Goal: Information Seeking & Learning: Check status

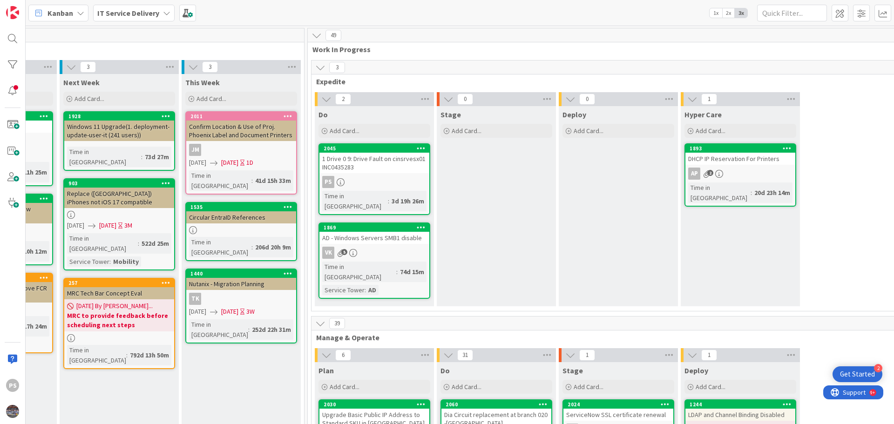
drag, startPoint x: 394, startPoint y: 180, endPoint x: 386, endPoint y: 180, distance: 8.4
click at [394, 180] on div "PS" at bounding box center [374, 182] width 110 height 12
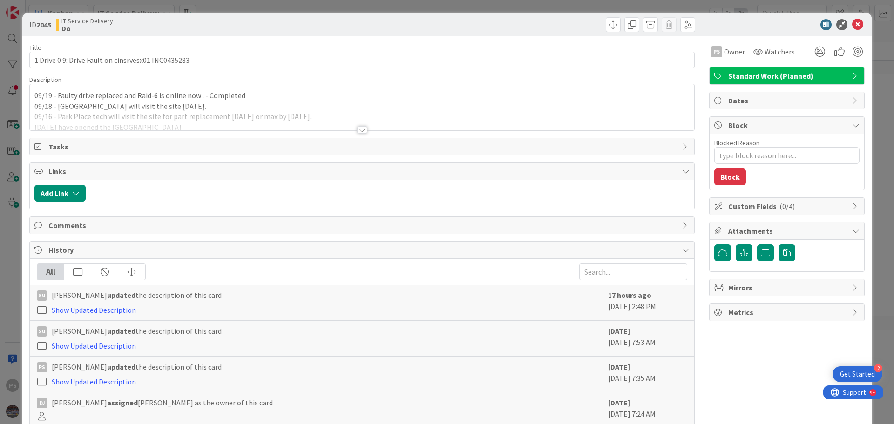
click at [282, 99] on div "09/19 - Faulty drive replaced and Raid-6 is online now . - Completed 09/18 - [G…" at bounding box center [362, 107] width 664 height 46
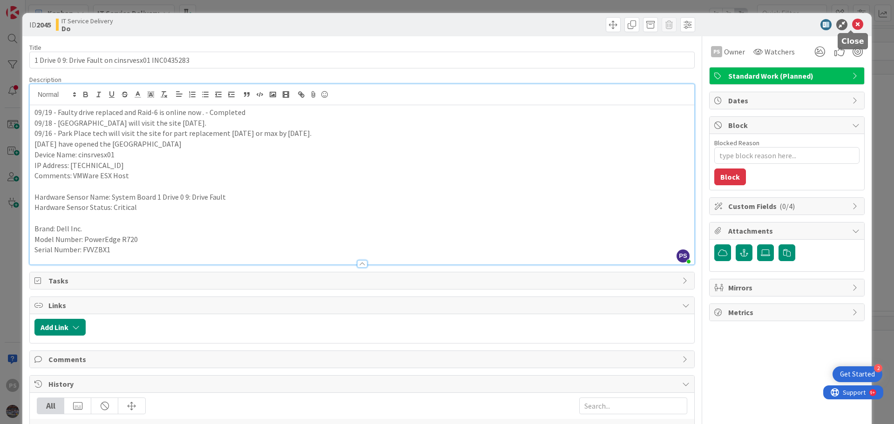
click at [853, 22] on icon at bounding box center [857, 24] width 11 height 11
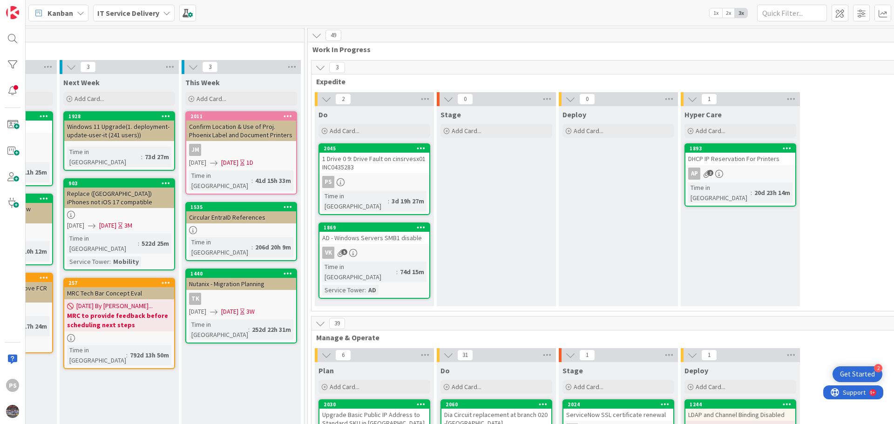
click at [356, 248] on div "VK 5" at bounding box center [374, 253] width 110 height 12
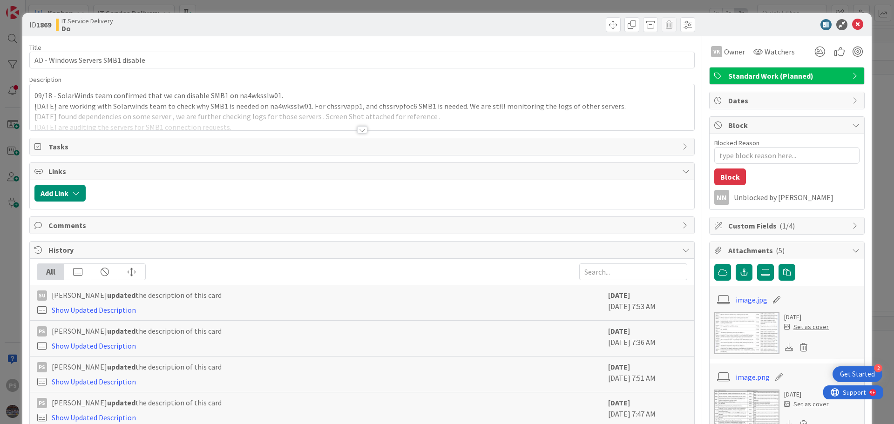
click at [283, 94] on div "09/18 - SolarWinds team confirmed that we can disable SMB1 on na4wksslw01. [DAT…" at bounding box center [362, 107] width 664 height 46
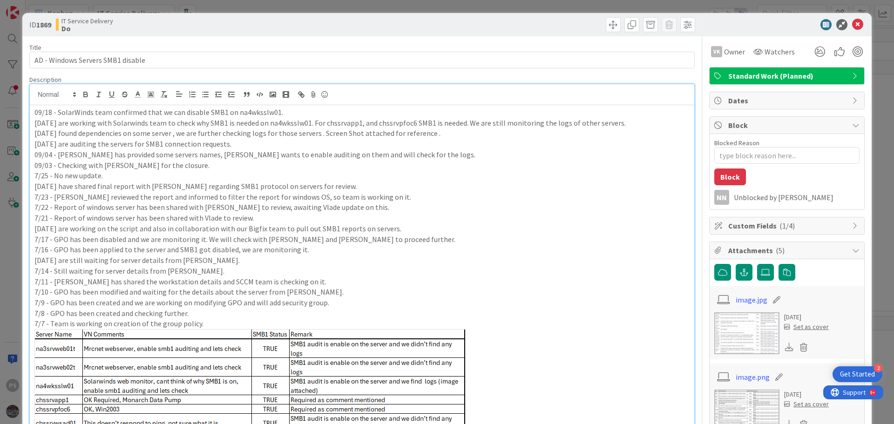
drag, startPoint x: 286, startPoint y: 112, endPoint x: 374, endPoint y: 117, distance: 88.1
click at [374, 117] on p "09/18 - SolarWinds team confirmed that we can disable SMB1 on na4wksslw01." at bounding box center [361, 112] width 655 height 11
click at [304, 108] on p "09/18 - SolarWinds team confirmed that we can disable SMB1 on na4wksslw01." at bounding box center [361, 112] width 655 height 11
click at [854, 29] on icon at bounding box center [857, 24] width 11 height 11
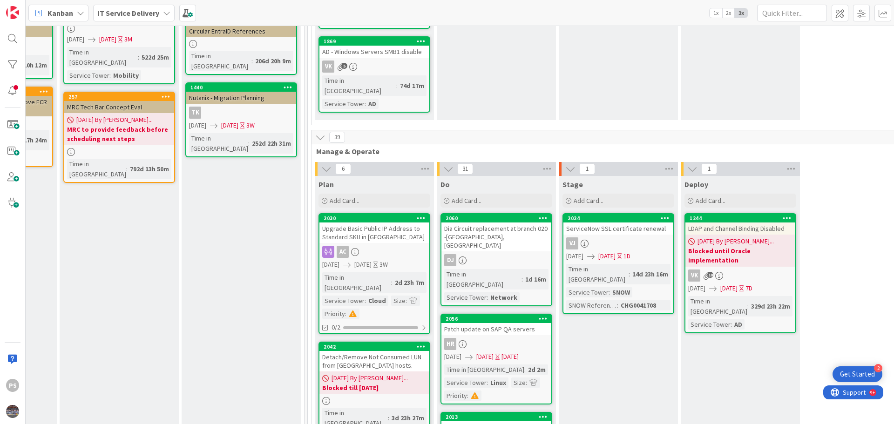
scroll to position [47, 339]
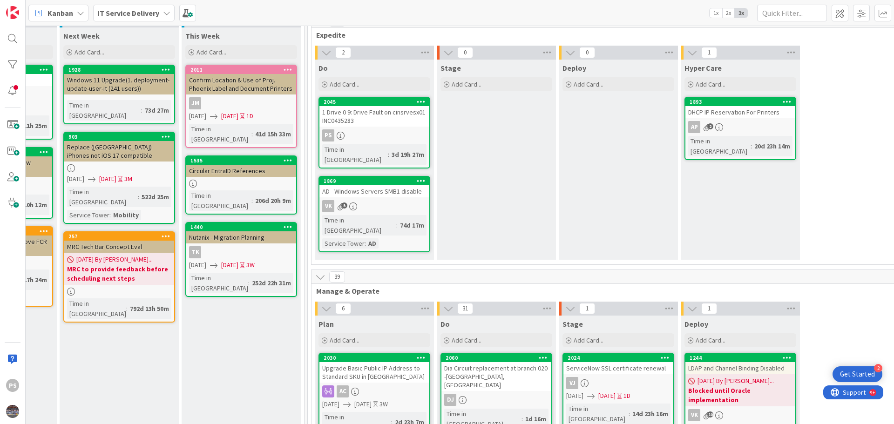
click at [709, 108] on div "DHCP IP Reservation For Printers" at bounding box center [740, 112] width 110 height 12
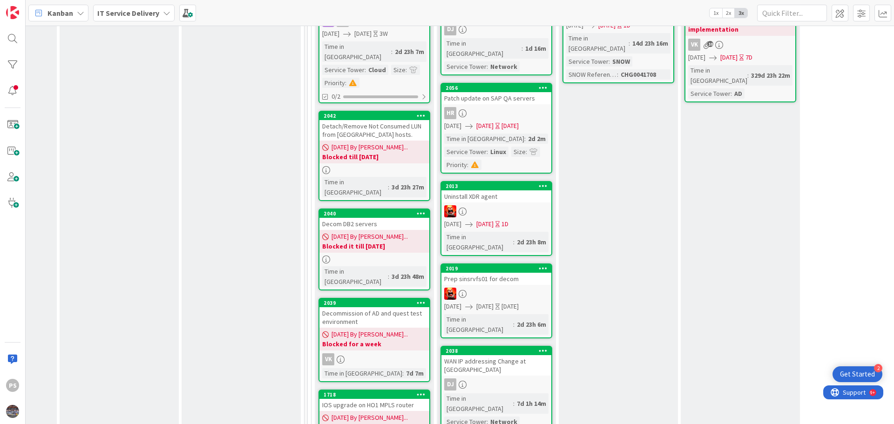
scroll to position [419, 339]
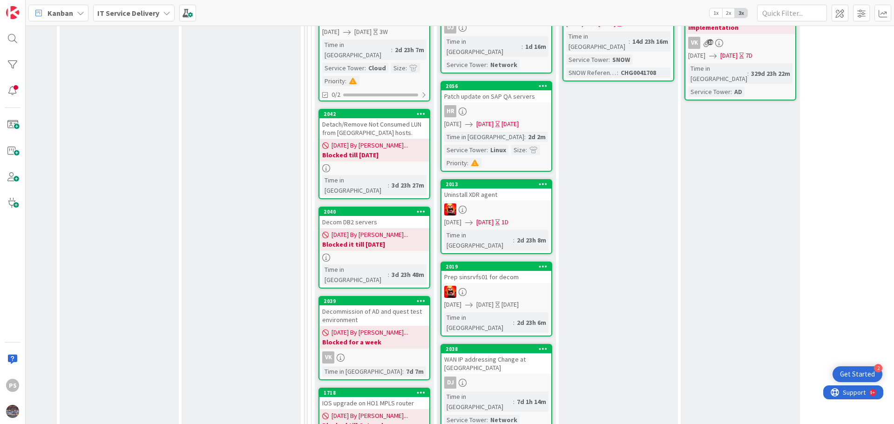
click at [520, 189] on div "Uninstall XDR agent" at bounding box center [496, 195] width 110 height 12
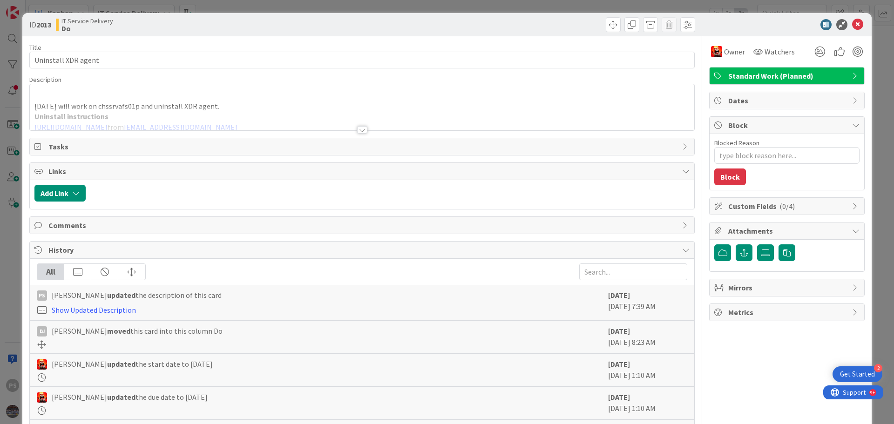
click at [236, 107] on div at bounding box center [362, 119] width 664 height 24
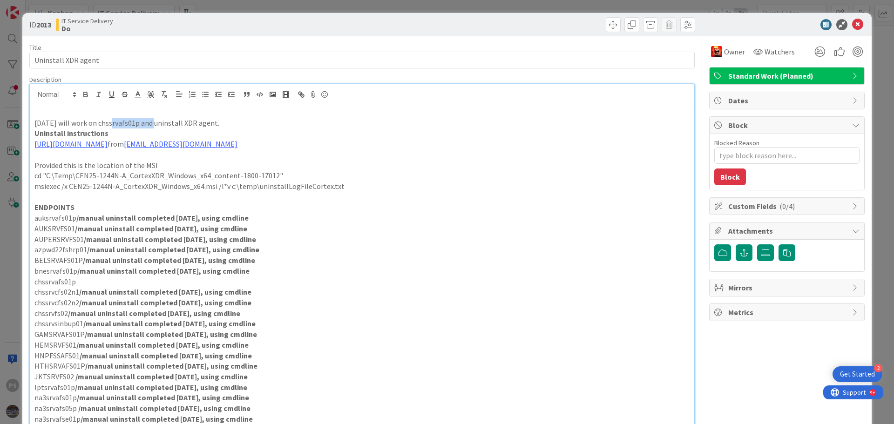
drag, startPoint x: 149, startPoint y: 125, endPoint x: 107, endPoint y: 123, distance: 42.4
click at [107, 123] on p "[DATE] will work on chssrvafs01p and uninstall XDR agent." at bounding box center [361, 123] width 655 height 11
click at [185, 123] on p "[DATE] will work on chssrvafs01p and uninstall XDR agent." at bounding box center [361, 123] width 655 height 11
click at [223, 127] on p "[DATE] will work on chssrvafs01p and uninstall XDR agent." at bounding box center [361, 123] width 655 height 11
click at [244, 122] on p "[DATE] will work on chssrvafs01p and uninstall XDR agent." at bounding box center [361, 123] width 655 height 11
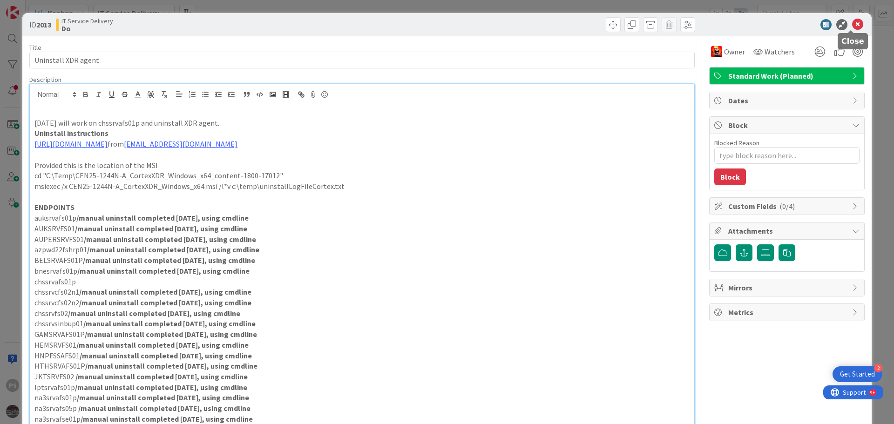
click at [852, 23] on icon at bounding box center [857, 24] width 11 height 11
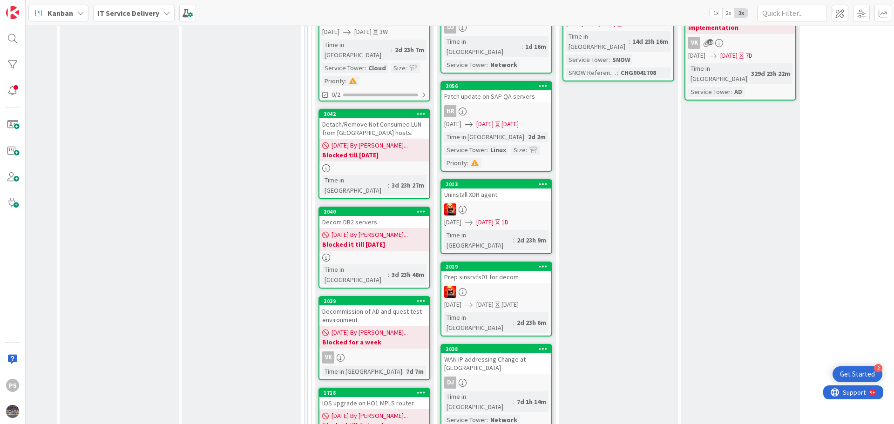
click at [514, 286] on div at bounding box center [496, 292] width 110 height 12
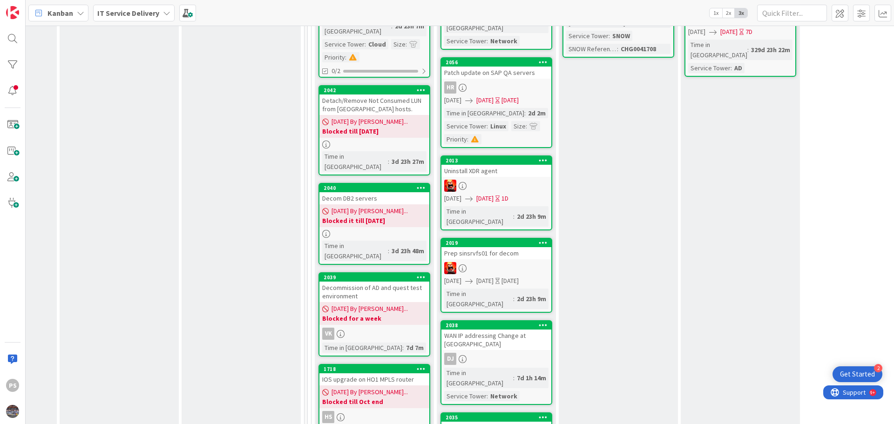
scroll to position [466, 339]
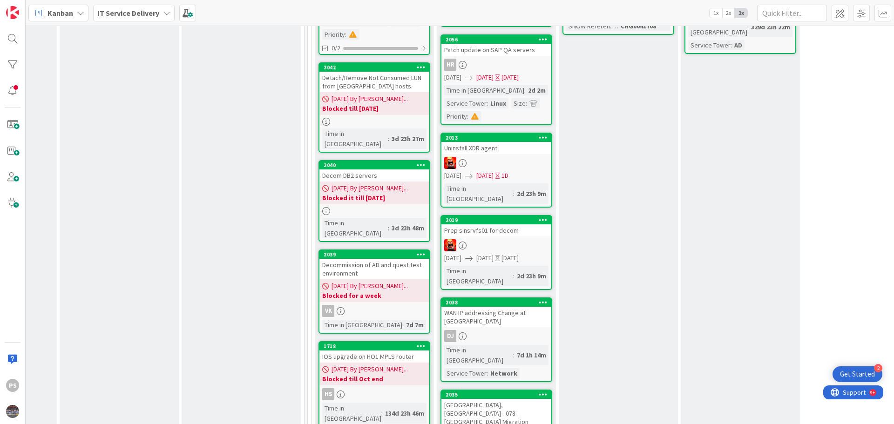
click at [351, 281] on span "[DATE] By [PERSON_NAME]..." at bounding box center [370, 286] width 76 height 10
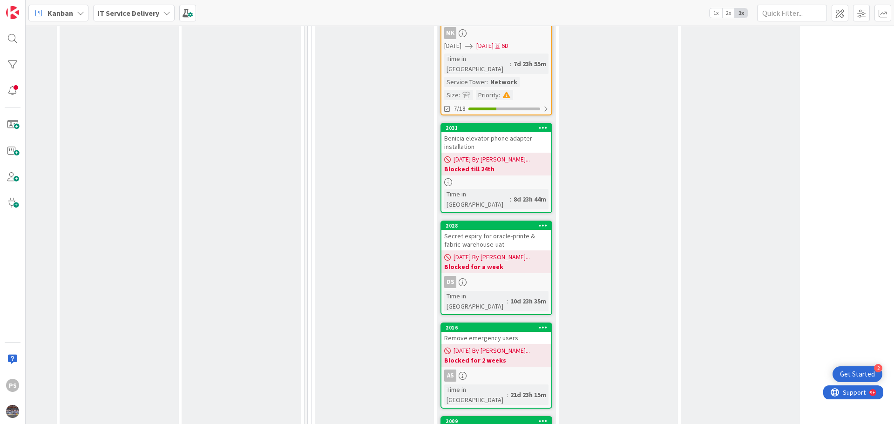
scroll to position [1024, 339]
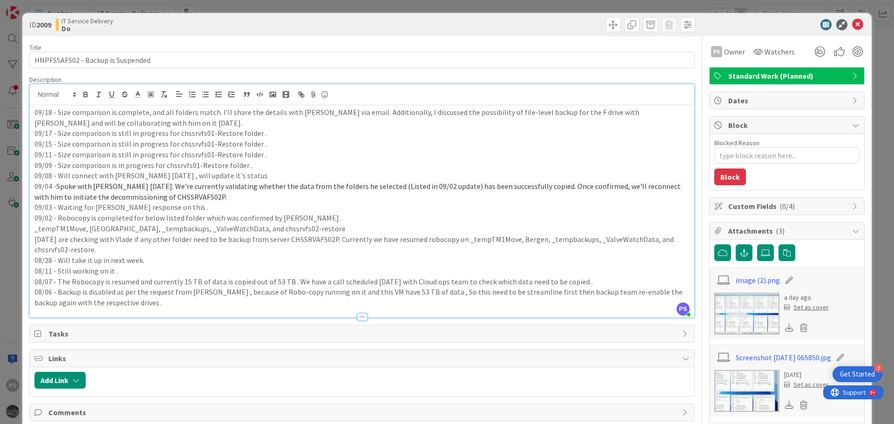
click at [113, 106] on div "09/18 - Size comparison is complete, and all folders match. I’ll share the deta…" at bounding box center [362, 211] width 664 height 212
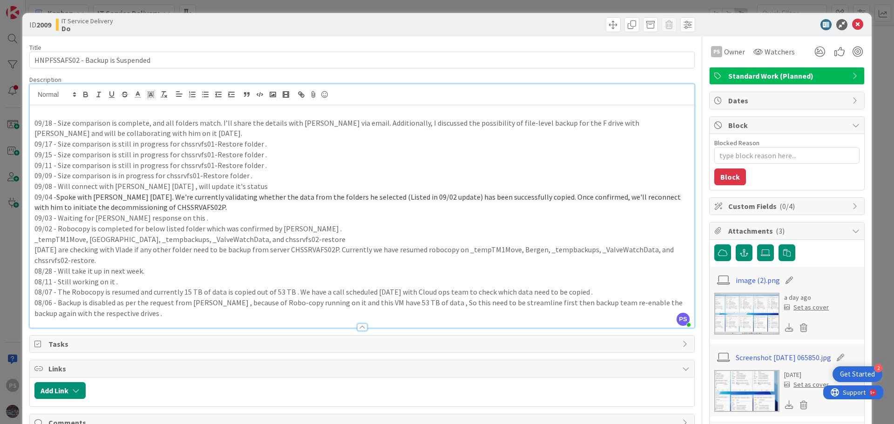
type textarea "x"
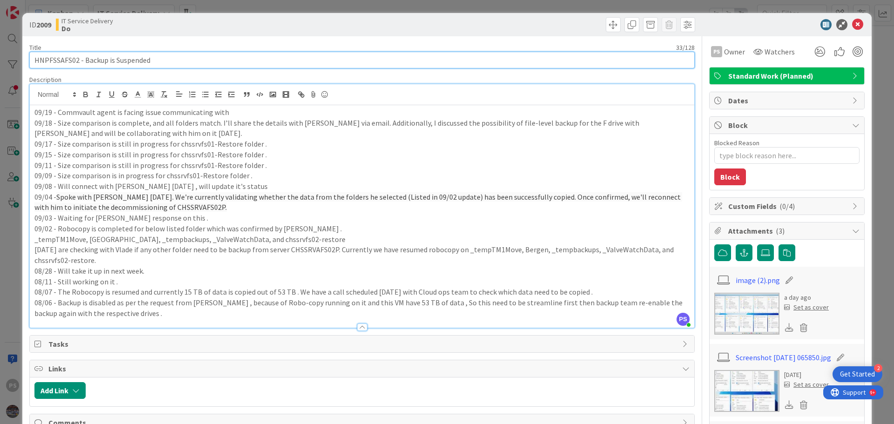
click at [42, 59] on input "HNPFSSAFS02 - Backup is Suspended" at bounding box center [361, 60] width 665 height 17
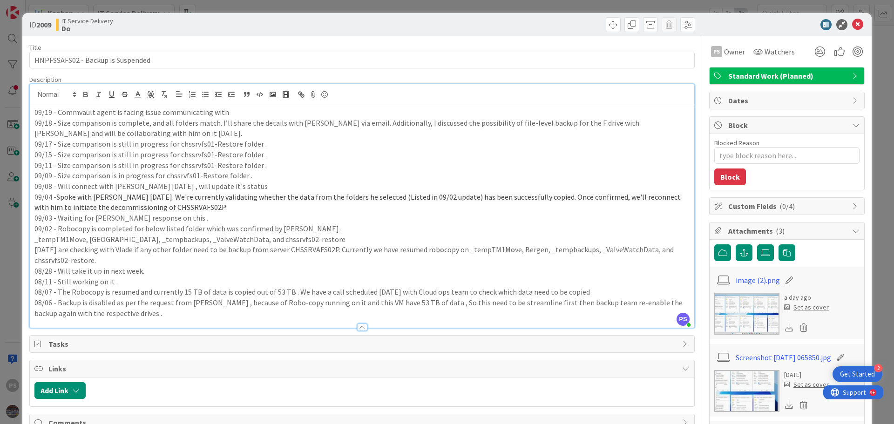
click at [244, 118] on p "09/18 - Size comparison is complete, and all folders match. I’ll share the deta…" at bounding box center [361, 128] width 655 height 21
click at [252, 113] on p "09/19 - Commvault agent is facing issue communicating with" at bounding box center [361, 112] width 655 height 11
click at [855, 19] on div "ID 2009 IT Service Delivery Do" at bounding box center [446, 24] width 849 height 23
click at [853, 22] on icon at bounding box center [857, 24] width 11 height 11
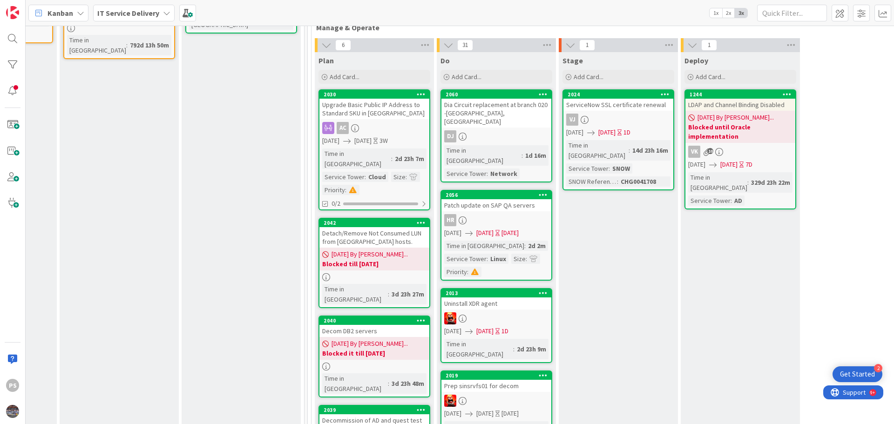
scroll to position [419, 339]
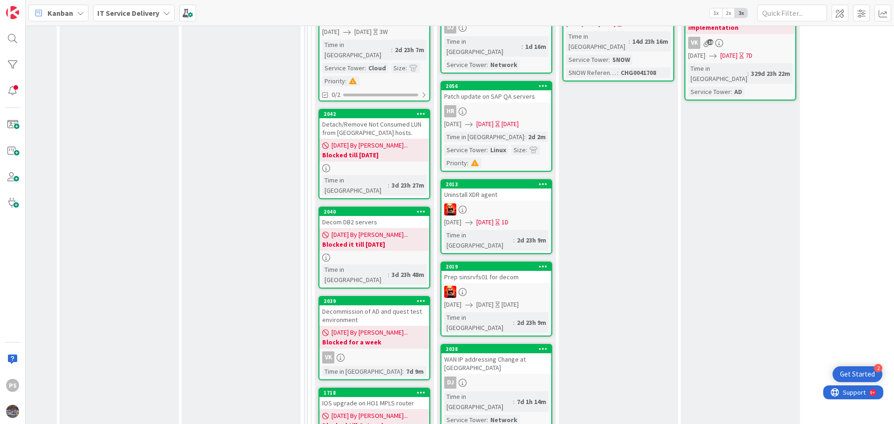
click at [511, 203] on div at bounding box center [496, 209] width 110 height 12
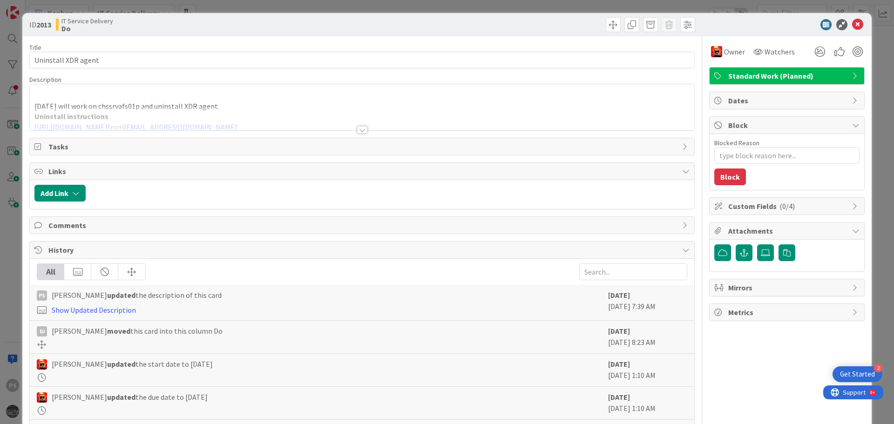
click at [360, 133] on div at bounding box center [362, 129] width 10 height 7
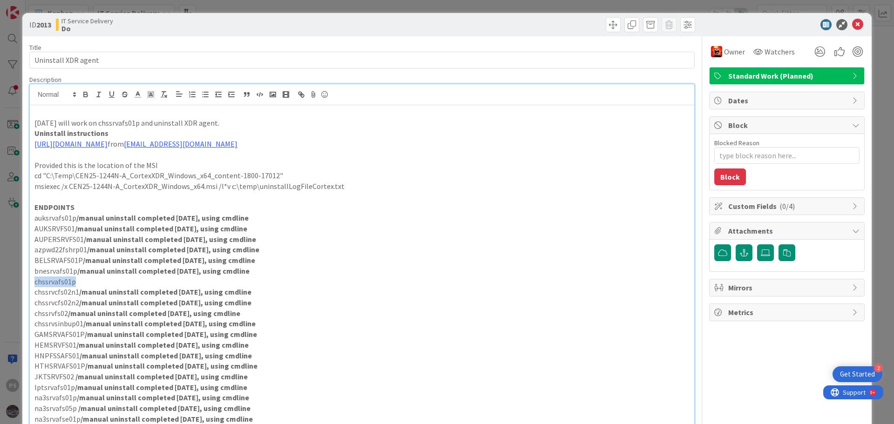
drag, startPoint x: 83, startPoint y: 281, endPoint x: 29, endPoint y: 285, distance: 54.1
click at [30, 285] on div "[DATE] will work on chssrvafs01p and uninstall XDR agent. Uninstall instruction…" at bounding box center [362, 295] width 664 height 381
click at [103, 284] on p "chssrvafs01p" at bounding box center [361, 282] width 655 height 11
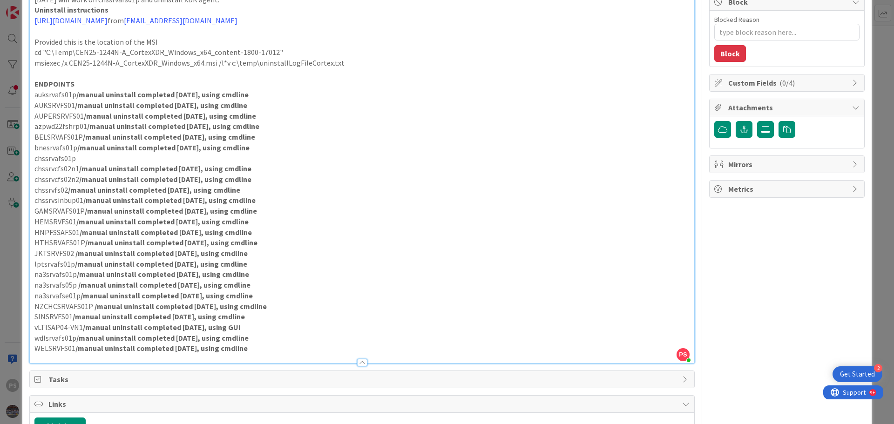
scroll to position [140, 0]
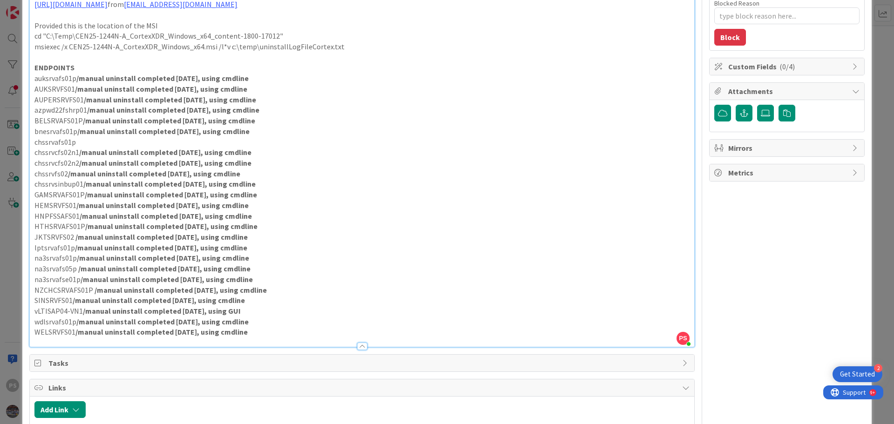
drag, startPoint x: 261, startPoint y: 328, endPoint x: 24, endPoint y: 152, distance: 295.6
click at [24, 152] on div "ID 2013 IT Service Delivery Do Title 19 / 128 Uninstall XDR agent Description P…" at bounding box center [446, 285] width 849 height 824
click at [334, 231] on p "HTHSRVAFS01P /manual uninstall completed [DATE], using cmdline" at bounding box center [361, 226] width 655 height 11
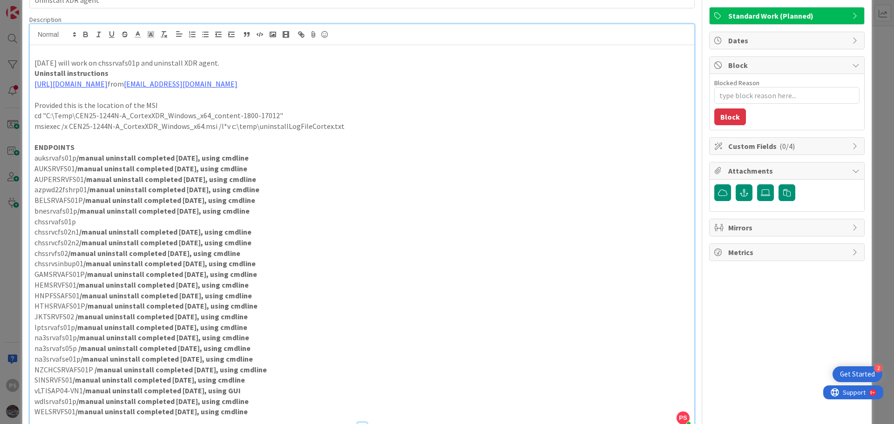
scroll to position [0, 0]
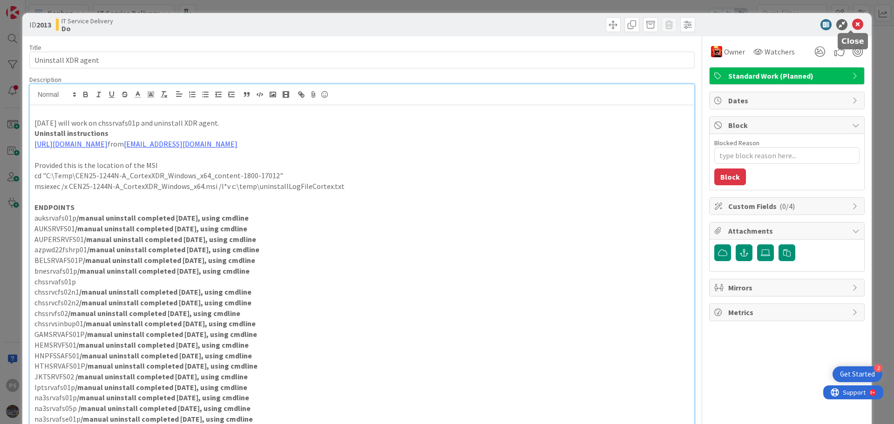
click at [854, 24] on icon at bounding box center [857, 24] width 11 height 11
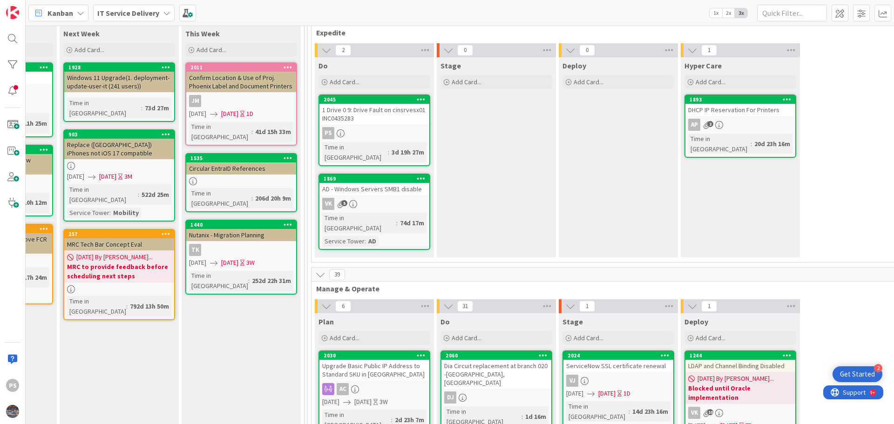
scroll to position [0, 339]
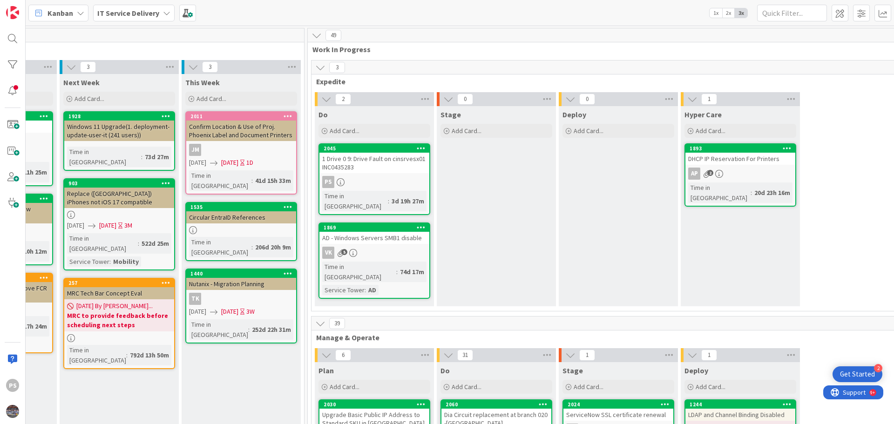
click at [380, 235] on link "[DATE] - Windows Servers SMB1 disable VK 5 Time in Column : 74d 17m Service Tow…" at bounding box center [375, 261] width 112 height 76
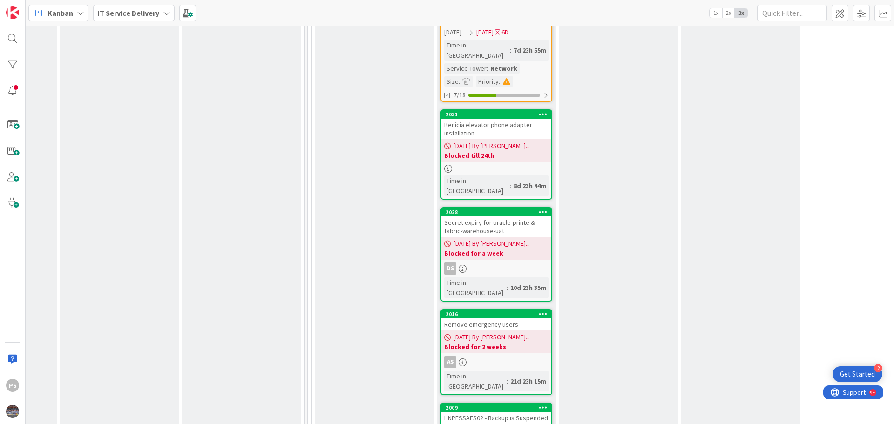
scroll to position [1118, 339]
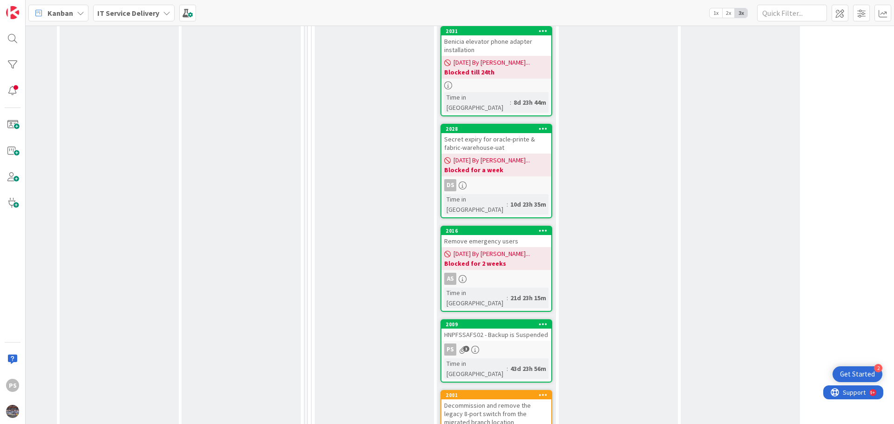
click at [474, 319] on link "2009 HNPFSSAFS02 - Backup is Suspended PS 3 Time in Column : 43d 23h 56m" at bounding box center [497, 350] width 112 height 63
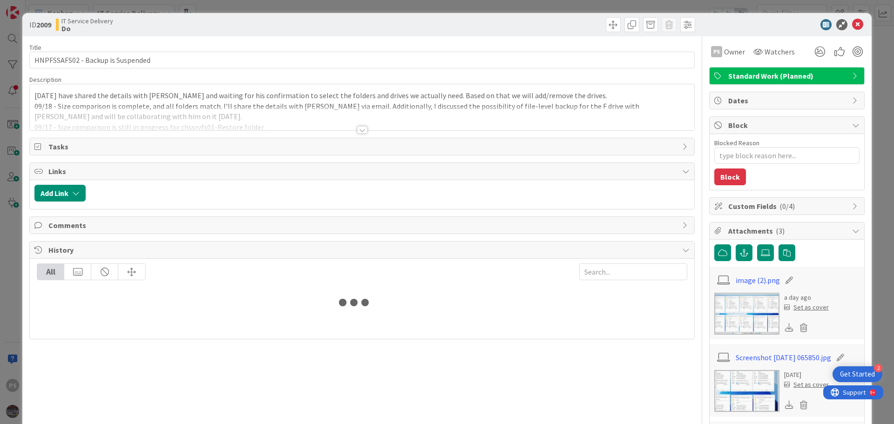
click at [176, 93] on p "[DATE] have shared the details with [PERSON_NAME] and waiting for his confirmat…" at bounding box center [361, 95] width 655 height 11
type textarea "x"
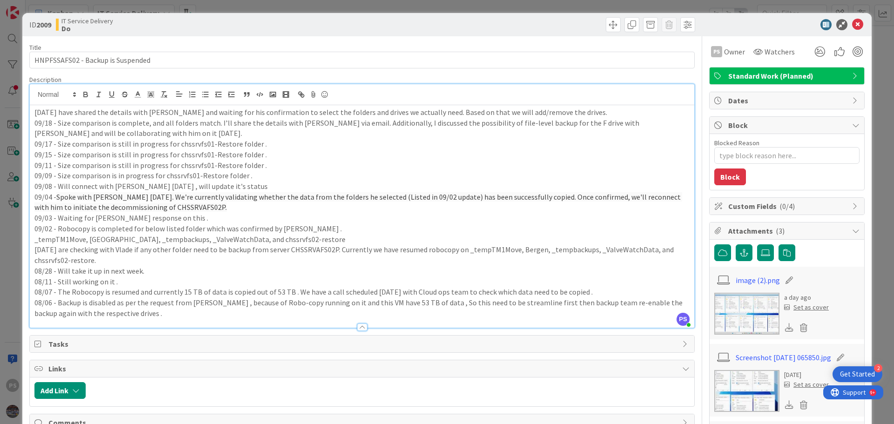
click at [57, 112] on p "[DATE] have shared the details with [PERSON_NAME] and waiting for his confirmat…" at bounding box center [361, 112] width 655 height 11
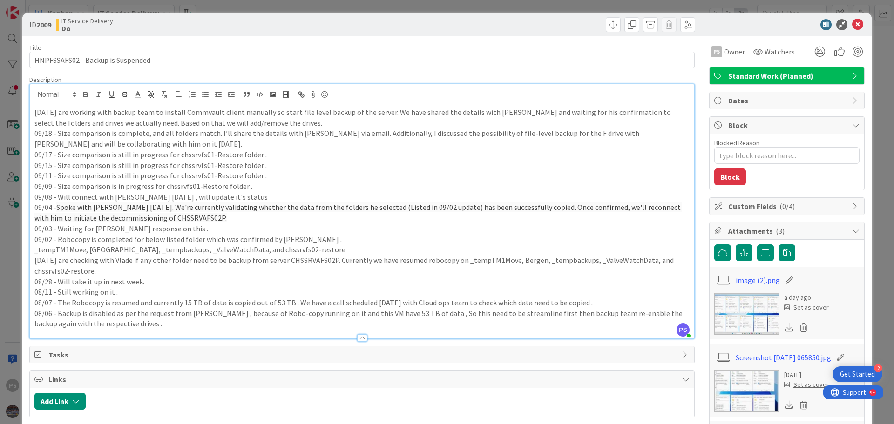
click at [424, 116] on p "[DATE] are working with backup team to install Commvault client manually so sta…" at bounding box center [361, 117] width 655 height 21
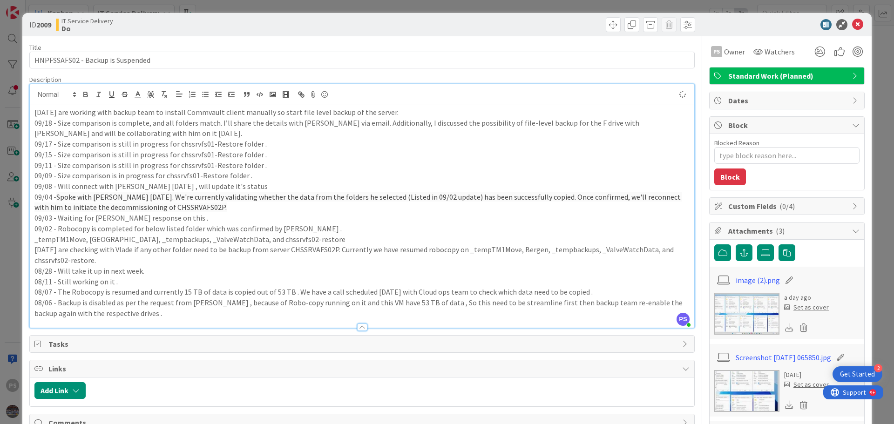
type textarea "x"
click at [852, 22] on icon at bounding box center [857, 24] width 11 height 11
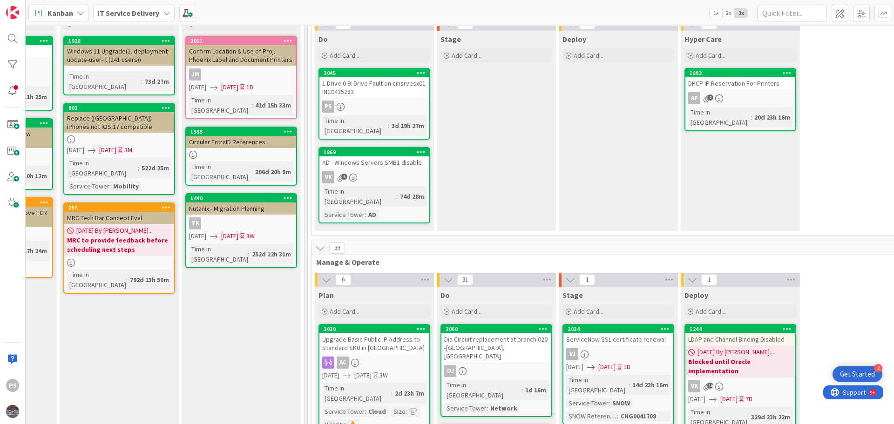
scroll to position [0, 339]
